Goal: Navigation & Orientation: Go to known website

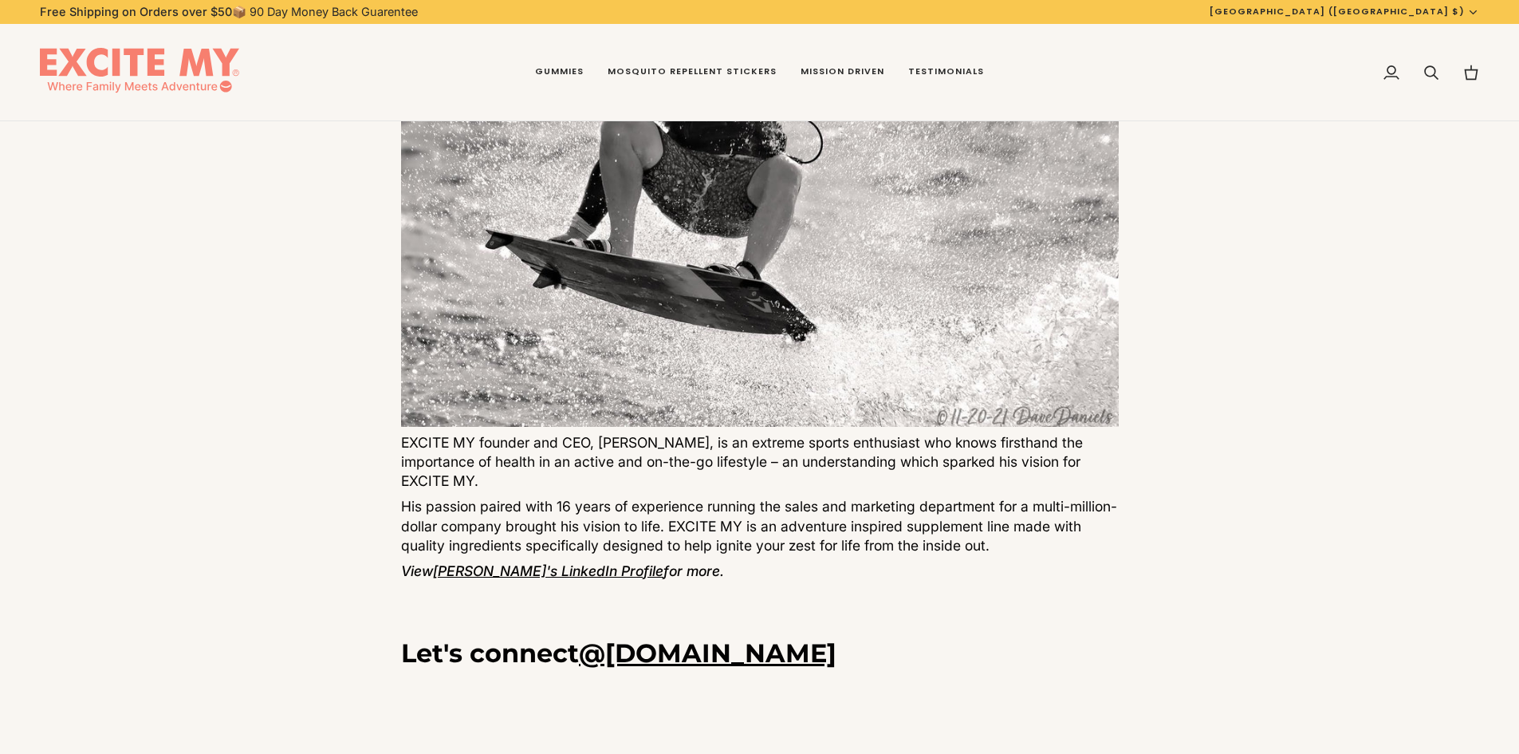
scroll to position [239, 0]
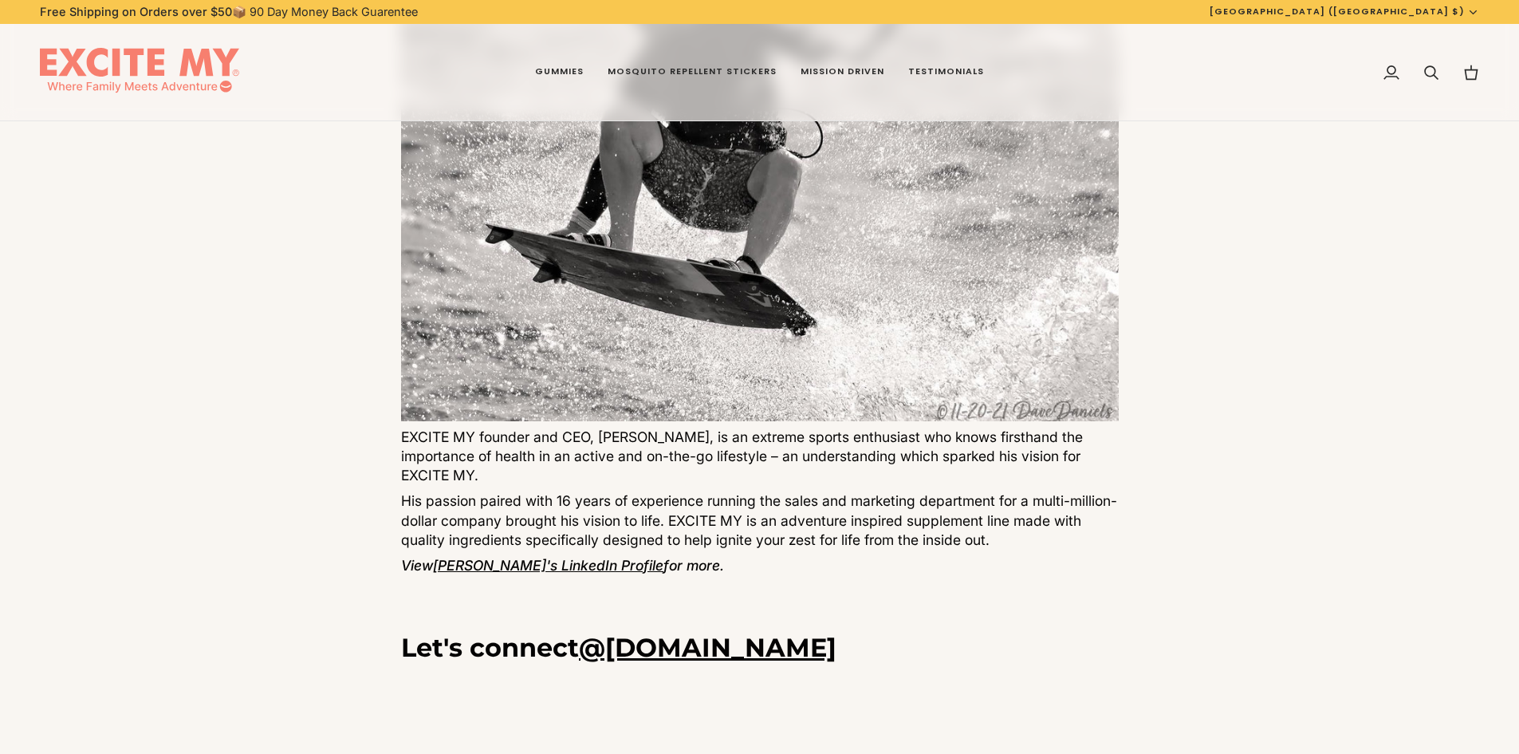
drag, startPoint x: 513, startPoint y: 443, endPoint x: 624, endPoint y: 467, distance: 113.4
click at [624, 467] on p "EXCITE MY founder and CEO, Gary Rollar II, is an extreme sports enthusiast who …" at bounding box center [760, 455] width 718 height 57
drag, startPoint x: 475, startPoint y: 432, endPoint x: 597, endPoint y: 437, distance: 122.1
click at [597, 437] on p "EXCITE MY founder and CEO, Gary Rollar II, is an extreme sports enthusiast who …" at bounding box center [760, 455] width 718 height 57
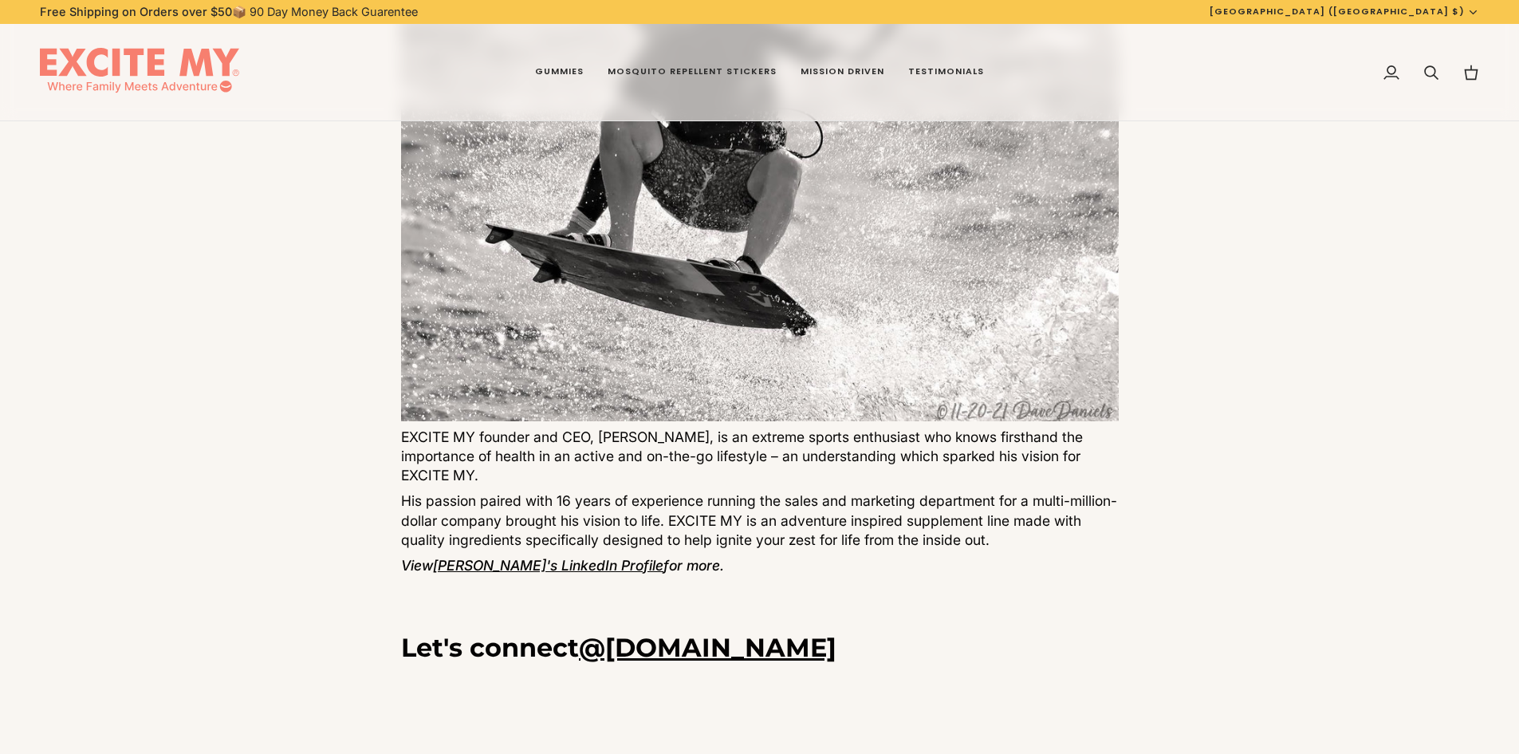
drag, startPoint x: 501, startPoint y: 458, endPoint x: 559, endPoint y: 483, distance: 63.6
click at [559, 483] on p "EXCITE MY founder and CEO, Gary Rollar II, is an extreme sports enthusiast who …" at bounding box center [760, 455] width 718 height 57
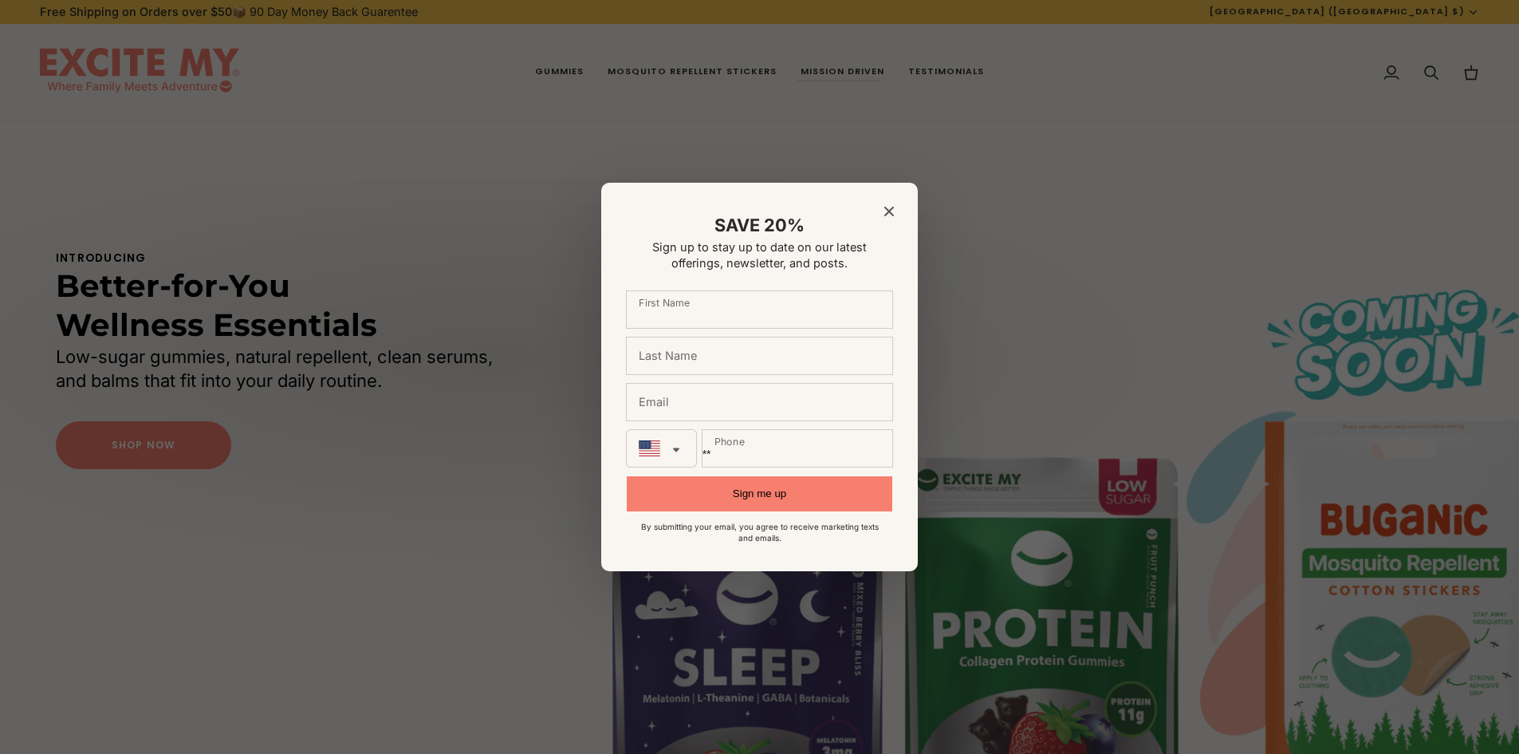
click at [891, 207] on icon "Close modal" at bounding box center [889, 212] width 10 height 10
